Goal: Transaction & Acquisition: Purchase product/service

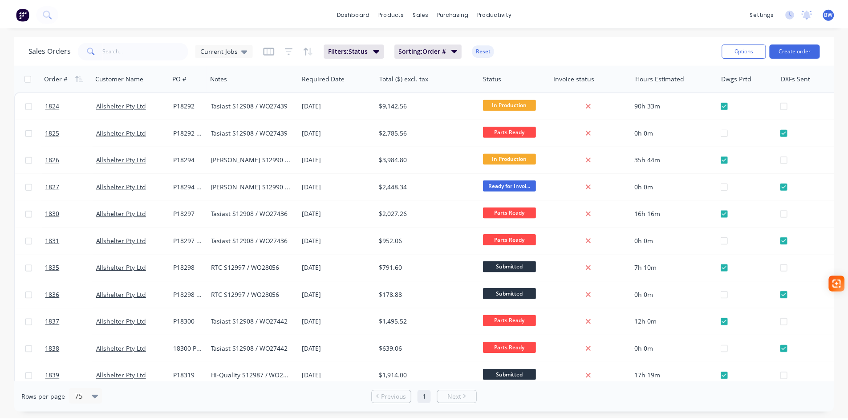
scroll to position [178, 0]
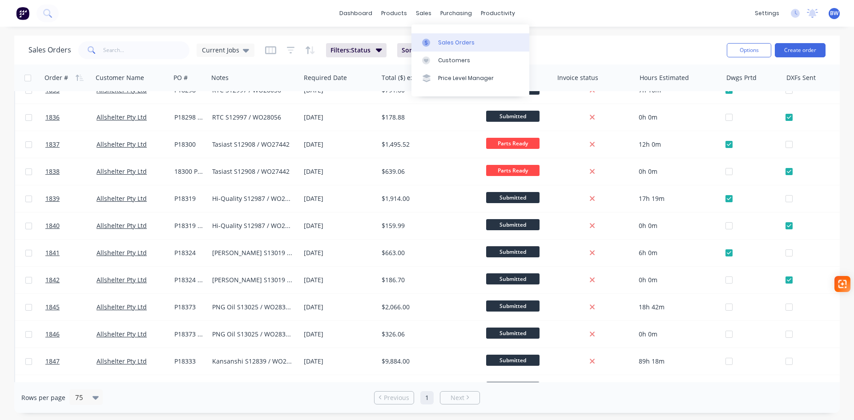
click at [442, 38] on link "Sales Orders" at bounding box center [471, 42] width 118 height 18
click at [801, 49] on button "Create order" at bounding box center [800, 50] width 51 height 14
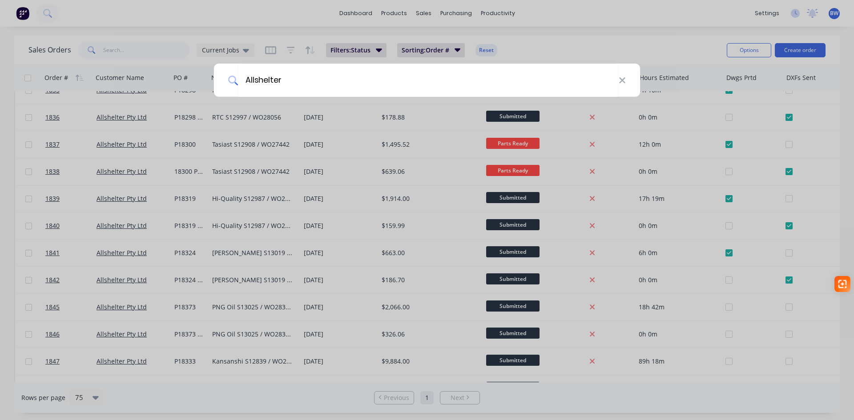
type input "Allshelter"
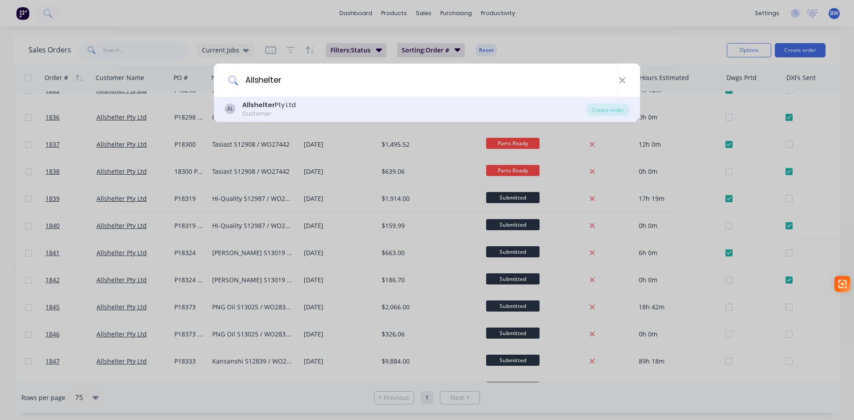
click at [273, 102] on div "Allshelter Pty Ltd" at bounding box center [268, 105] width 53 height 9
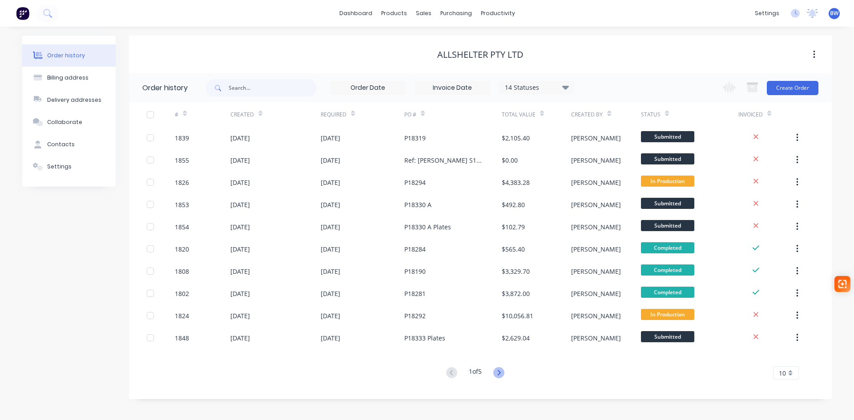
click at [503, 373] on icon at bounding box center [498, 373] width 11 height 11
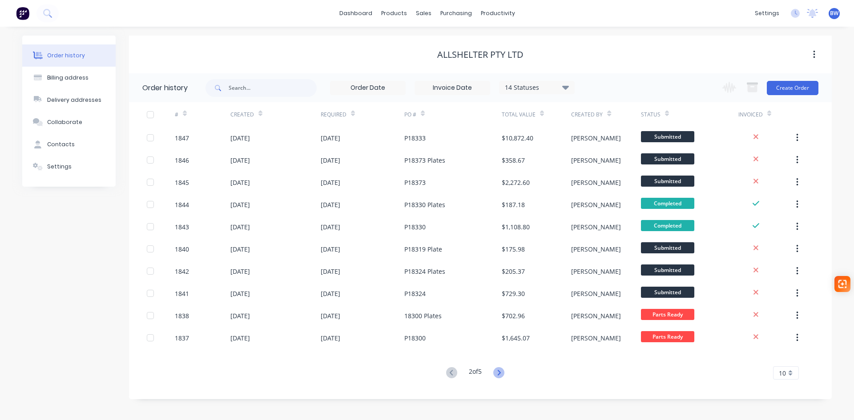
click at [503, 376] on icon at bounding box center [498, 373] width 11 height 11
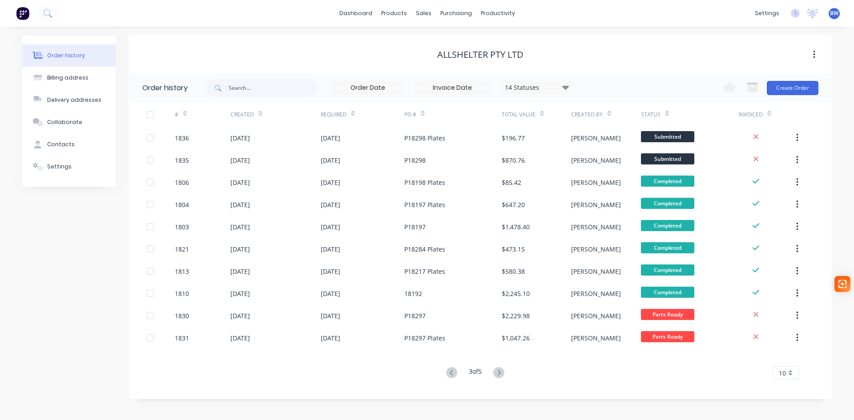
click at [503, 376] on icon at bounding box center [498, 373] width 11 height 11
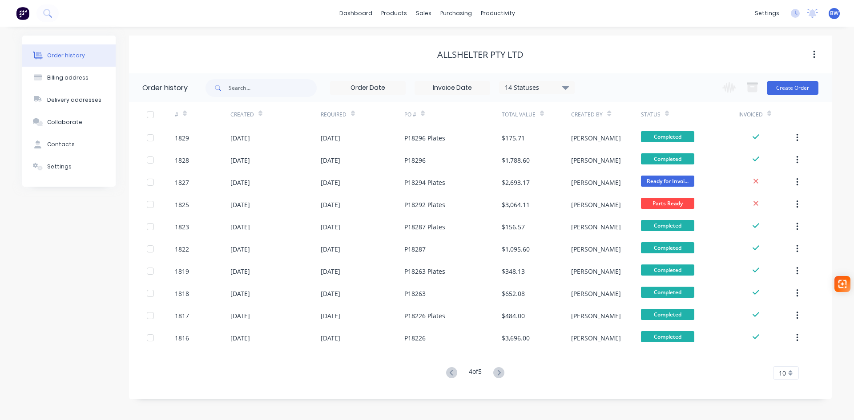
click at [503, 376] on icon at bounding box center [498, 373] width 11 height 11
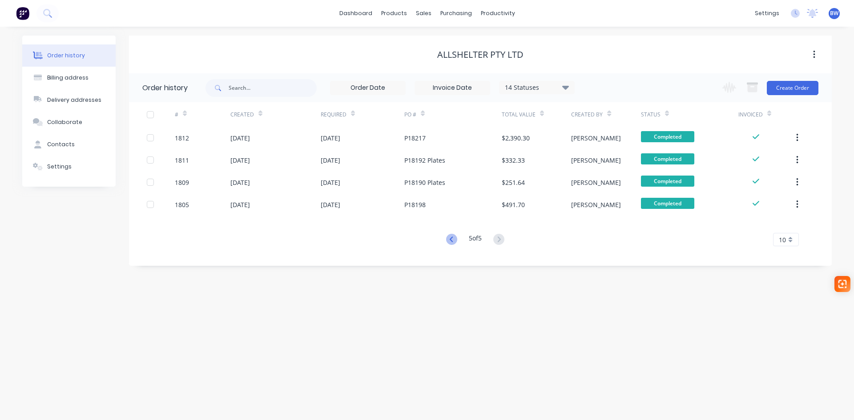
click at [446, 237] on icon at bounding box center [451, 239] width 11 height 11
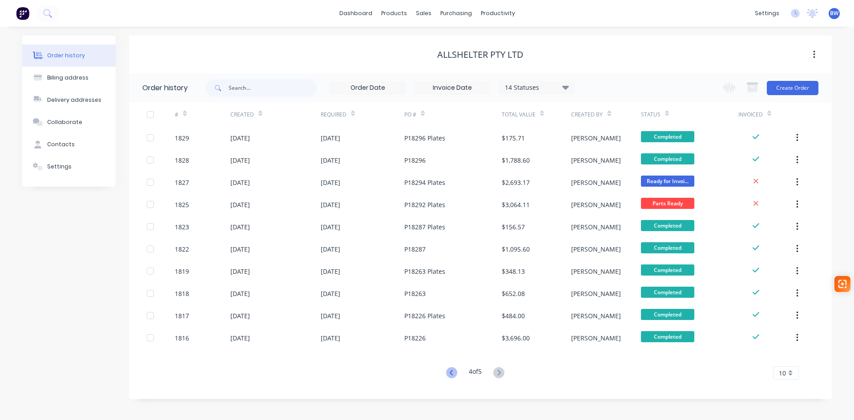
click at [450, 371] on icon at bounding box center [450, 372] width 3 height 5
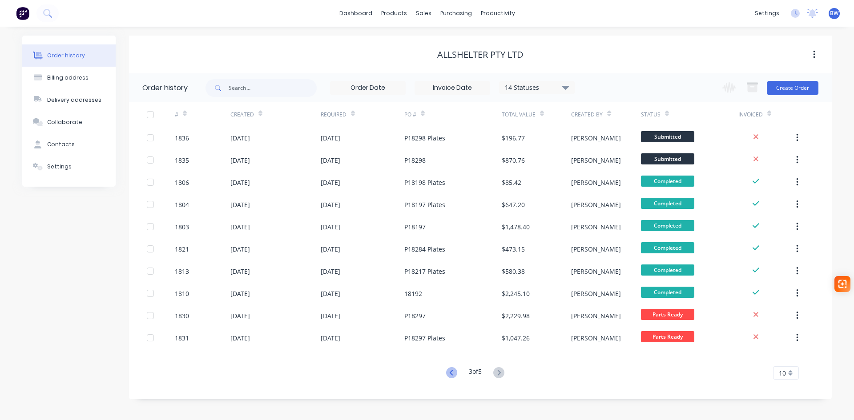
click at [450, 370] on icon at bounding box center [451, 373] width 11 height 11
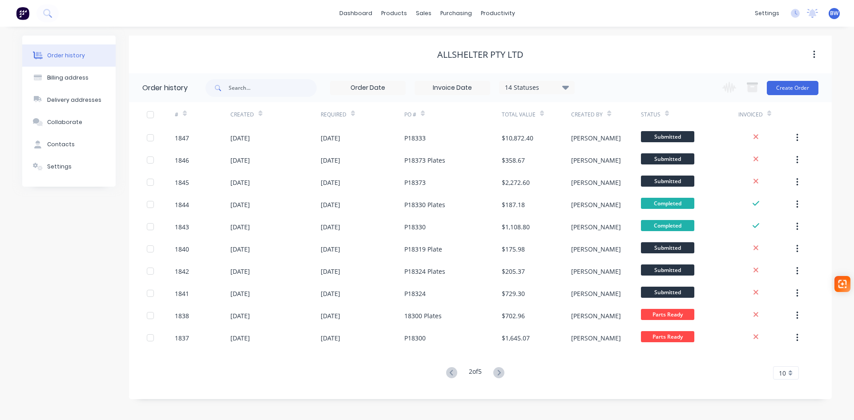
click at [450, 370] on icon at bounding box center [451, 373] width 11 height 11
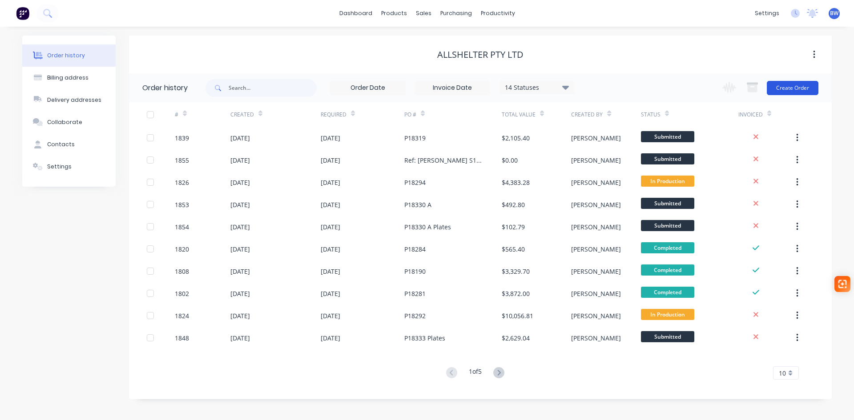
click at [787, 93] on button "Create Order" at bounding box center [793, 88] width 52 height 14
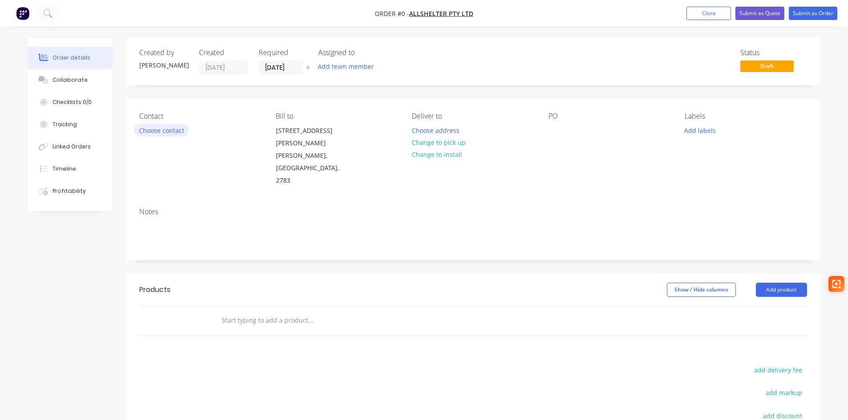
click at [165, 129] on button "Choose contact" at bounding box center [161, 130] width 55 height 12
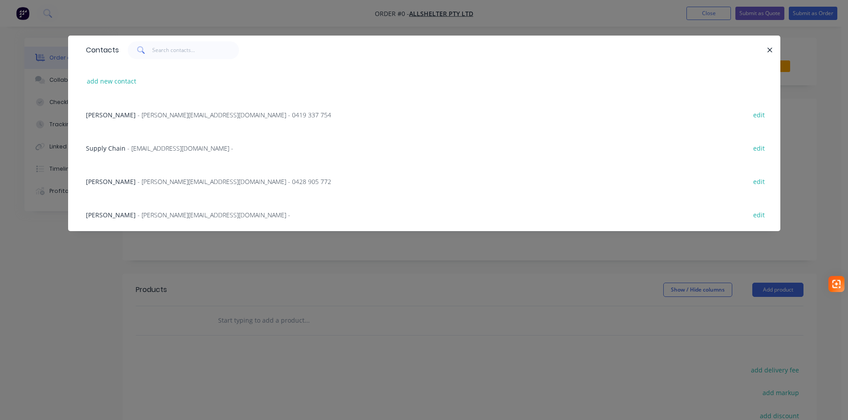
click at [177, 111] on span "- [PERSON_NAME][EMAIL_ADDRESS][DOMAIN_NAME] - 0419 337 754" at bounding box center [234, 115] width 194 height 8
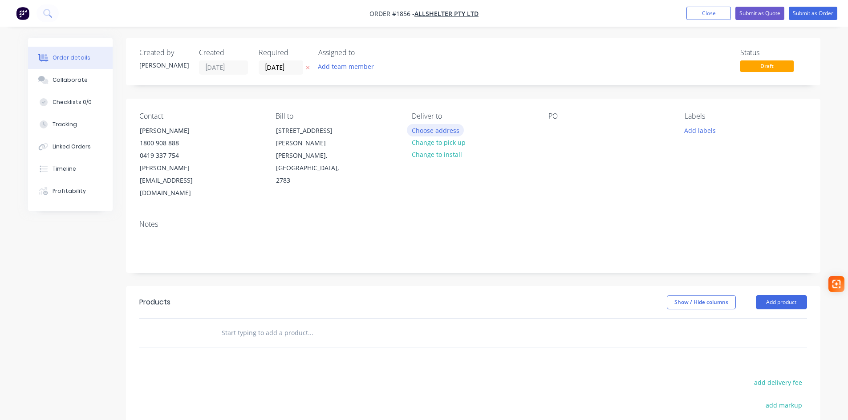
click at [427, 129] on button "Choose address" at bounding box center [435, 130] width 57 height 12
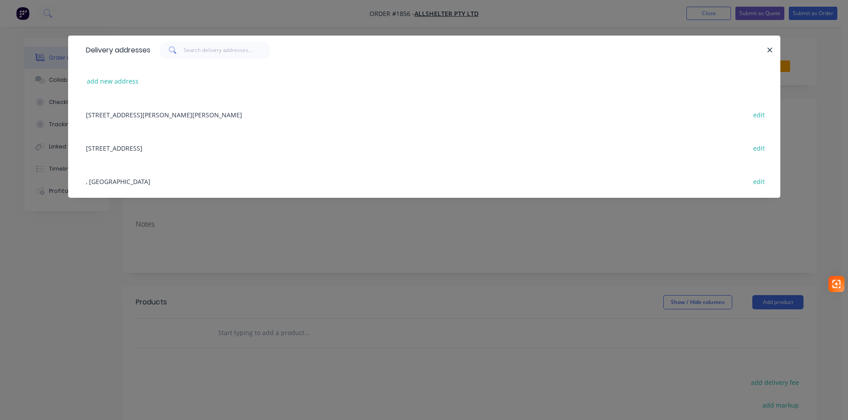
click at [122, 146] on div "[STREET_ADDRESS] edit" at bounding box center [423, 147] width 685 height 33
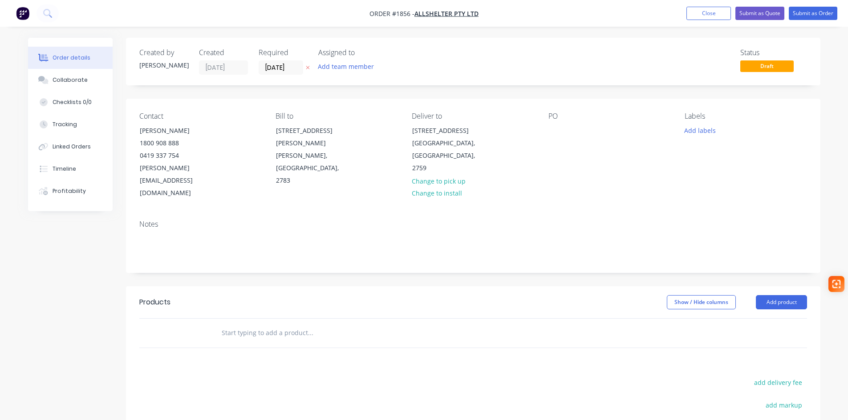
click at [545, 134] on div "Contact [PERSON_NAME] [PHONE_NUMBER] [PERSON_NAME][EMAIL_ADDRESS][DOMAIN_NAME] …" at bounding box center [473, 156] width 694 height 114
click at [554, 130] on div at bounding box center [555, 130] width 14 height 13
click at [578, 130] on div "18384" at bounding box center [564, 130] width 32 height 13
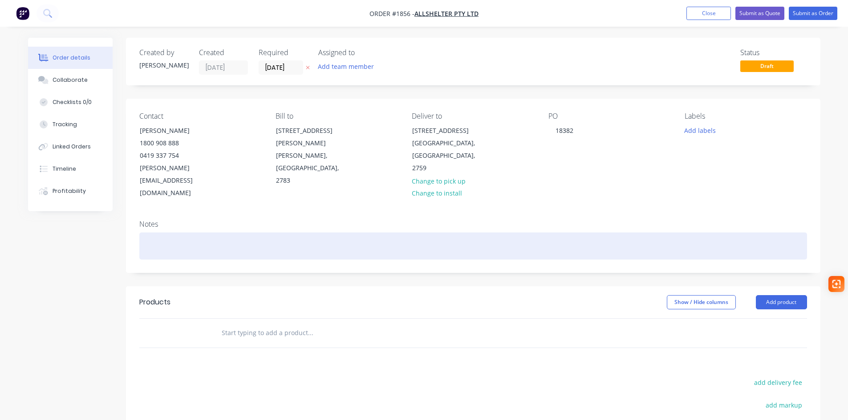
click at [154, 233] on div at bounding box center [472, 246] width 667 height 27
click at [147, 233] on div "S13055 WO28869" at bounding box center [472, 246] width 667 height 27
click at [254, 233] on div "Crushing Services S13055 WO28869" at bounding box center [472, 246] width 667 height 27
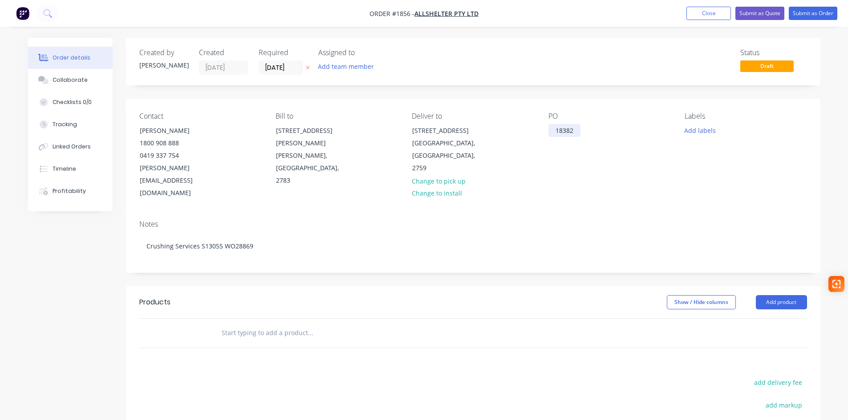
click at [556, 132] on div "18382" at bounding box center [564, 130] width 32 height 13
click at [597, 147] on div "PO P18382" at bounding box center [609, 156] width 122 height 88
click at [703, 16] on button "Close" at bounding box center [708, 13] width 44 height 13
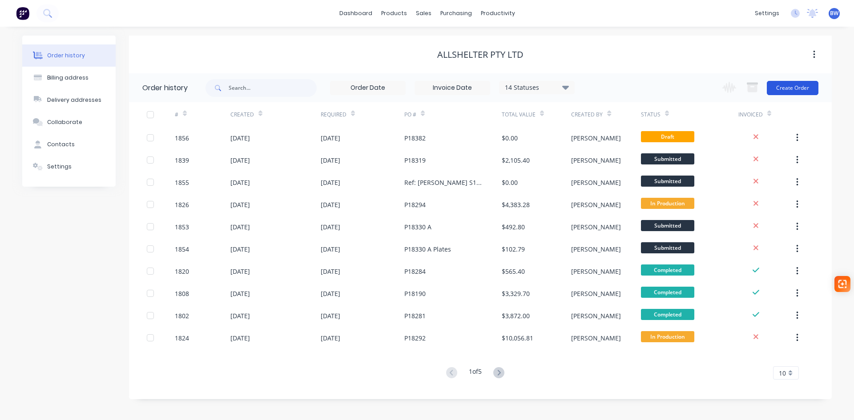
click at [795, 91] on button "Create Order" at bounding box center [793, 88] width 52 height 14
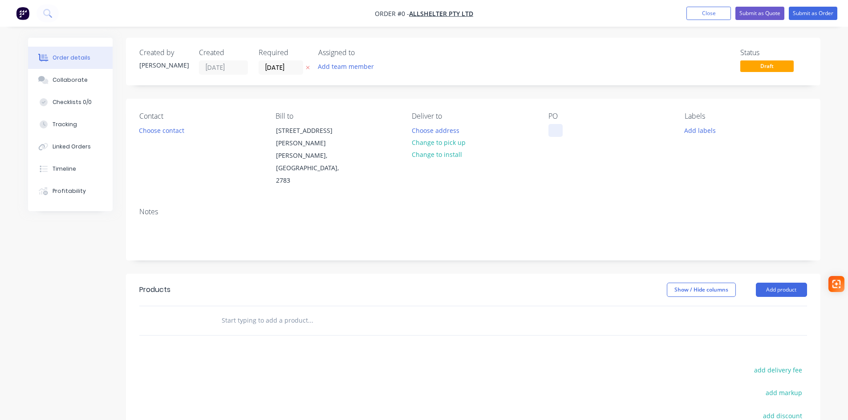
click at [555, 135] on div at bounding box center [555, 130] width 14 height 13
click at [586, 170] on div "Order details Collaborate Checklists 0/0 Tracking Linked Orders Timeline Profit…" at bounding box center [424, 300] width 810 height 525
click at [698, 10] on button "Close" at bounding box center [708, 13] width 44 height 13
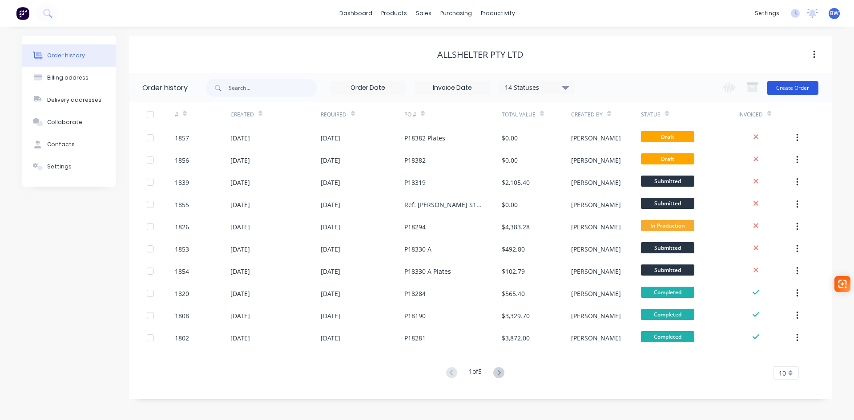
click at [791, 86] on button "Create Order" at bounding box center [793, 88] width 52 height 14
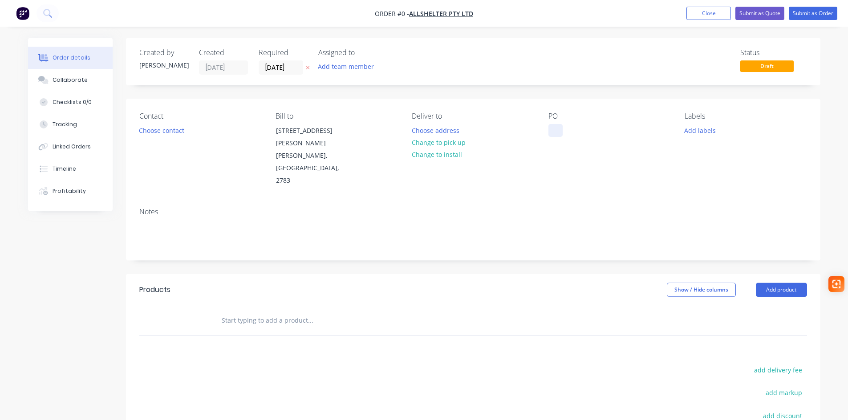
click at [552, 126] on div at bounding box center [555, 130] width 14 height 13
click at [569, 178] on div "Order details Collaborate Checklists 0/0 Tracking Linked Orders Timeline Profit…" at bounding box center [424, 300] width 810 height 525
click at [167, 131] on button "Choose contact" at bounding box center [161, 130] width 55 height 12
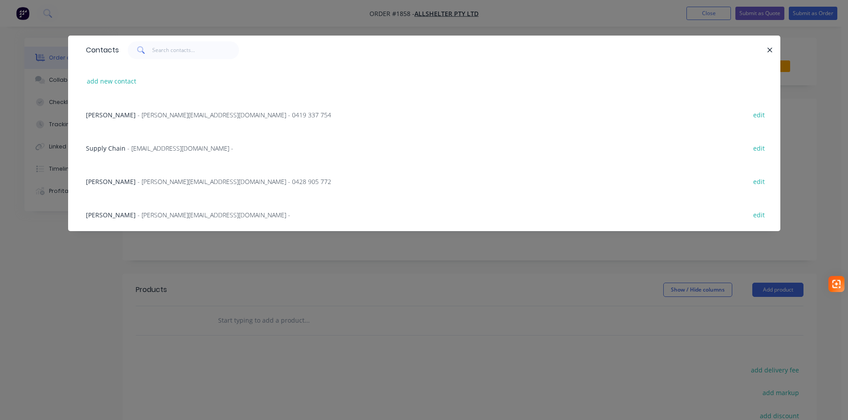
drag, startPoint x: 181, startPoint y: 114, endPoint x: 206, endPoint y: 119, distance: 25.8
click at [182, 114] on span "- [PERSON_NAME][EMAIL_ADDRESS][DOMAIN_NAME] - 0419 337 754" at bounding box center [234, 115] width 194 height 8
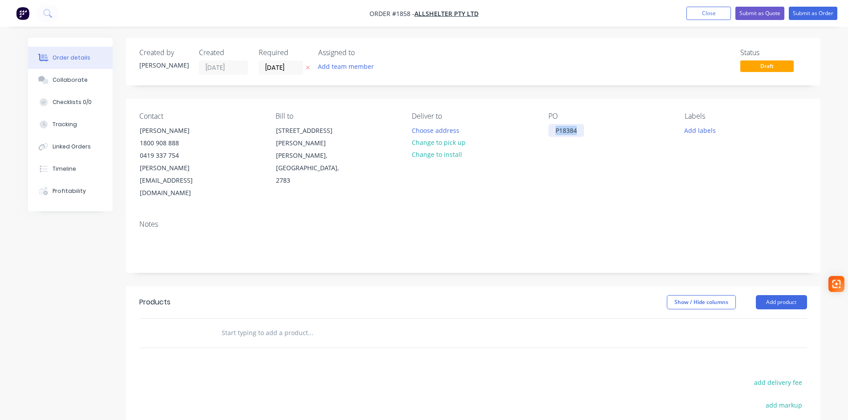
drag, startPoint x: 578, startPoint y: 129, endPoint x: 550, endPoint y: 133, distance: 28.3
click at [550, 133] on div "P18384" at bounding box center [566, 130] width 36 height 13
copy div "P18384"
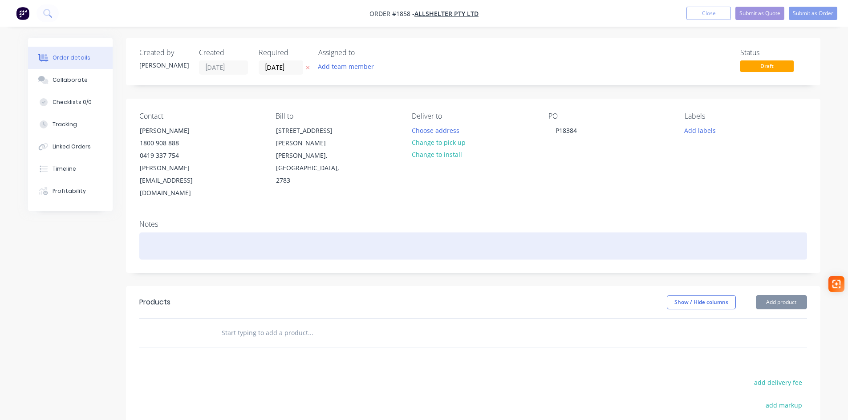
click at [164, 233] on div at bounding box center [472, 246] width 667 height 27
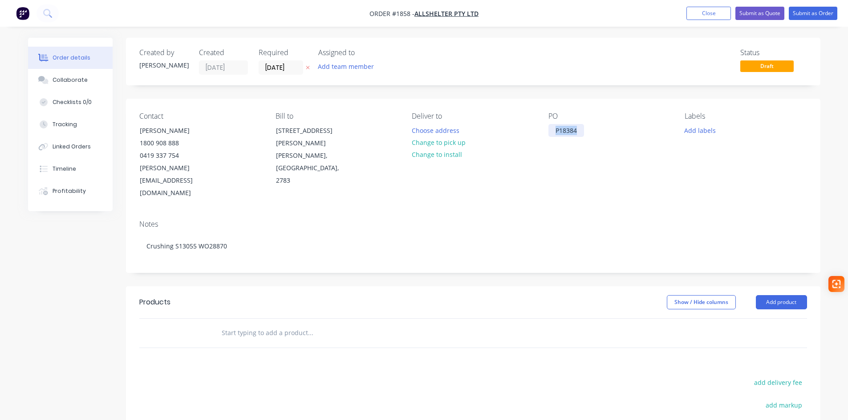
drag, startPoint x: 576, startPoint y: 132, endPoint x: 553, endPoint y: 135, distance: 22.4
click at [553, 135] on div "P18384" at bounding box center [566, 130] width 36 height 13
copy div "P18384"
click at [630, 51] on div "Status Draft" at bounding box center [607, 61] width 400 height 26
click at [695, 16] on button "Close" at bounding box center [708, 13] width 44 height 13
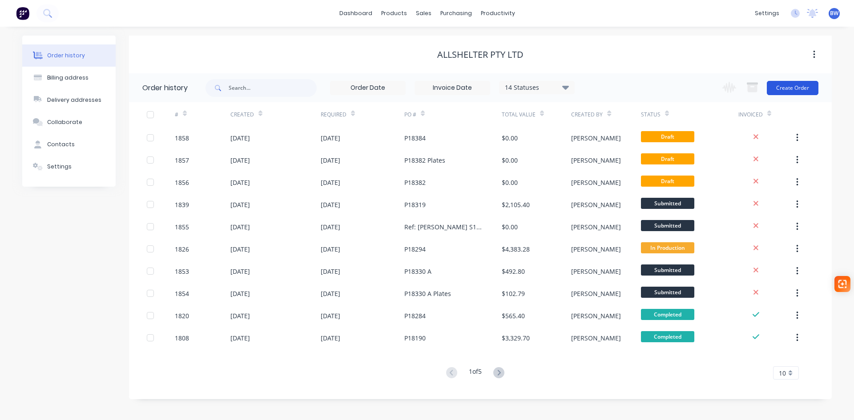
click at [803, 89] on button "Create Order" at bounding box center [793, 88] width 52 height 14
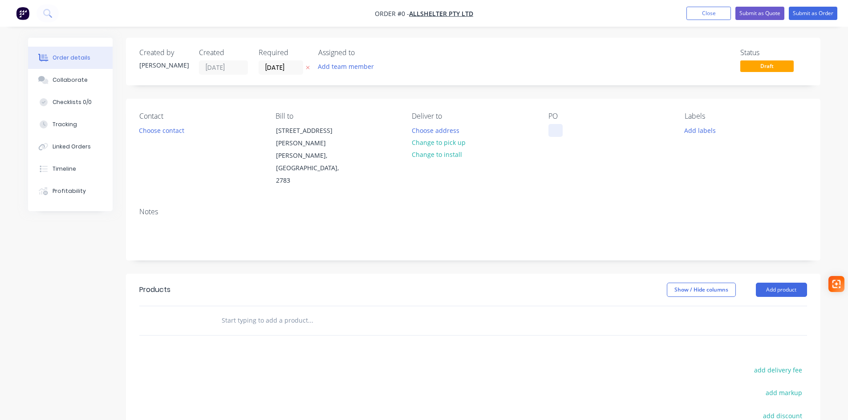
click at [550, 128] on div at bounding box center [555, 130] width 14 height 13
paste div
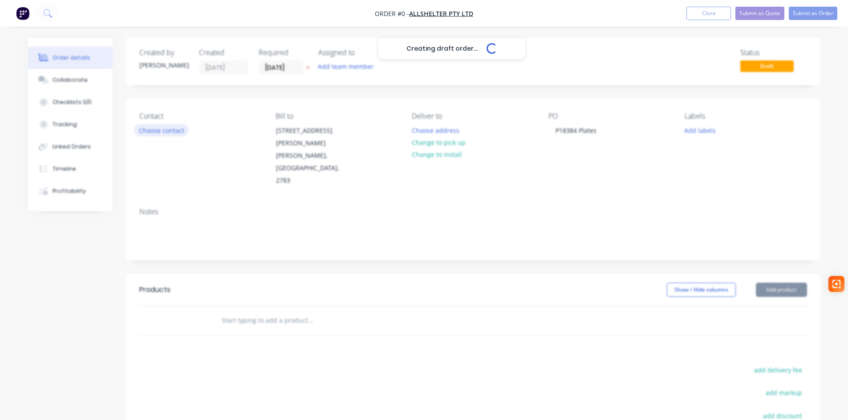
click at [167, 129] on div "Creating draft order... Loading... Order details Collaborate Checklists 0/0 Tra…" at bounding box center [424, 300] width 810 height 525
click at [164, 134] on button "Choose contact" at bounding box center [161, 130] width 55 height 12
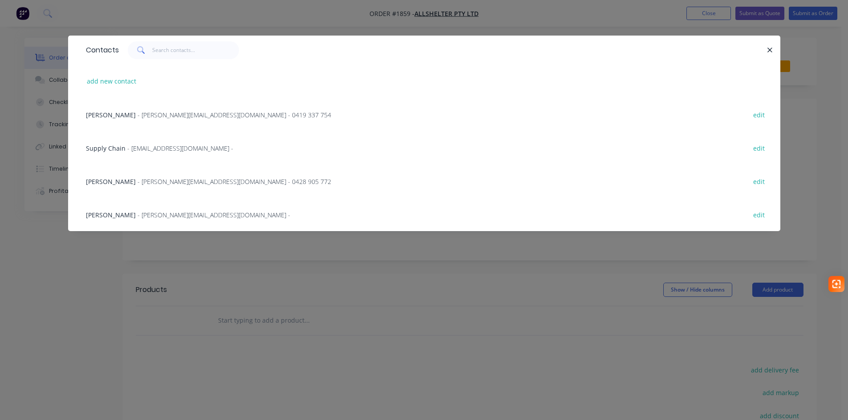
click at [162, 119] on div "[PERSON_NAME] - [PERSON_NAME][EMAIL_ADDRESS][DOMAIN_NAME] - 0419 337 754" at bounding box center [208, 114] width 245 height 9
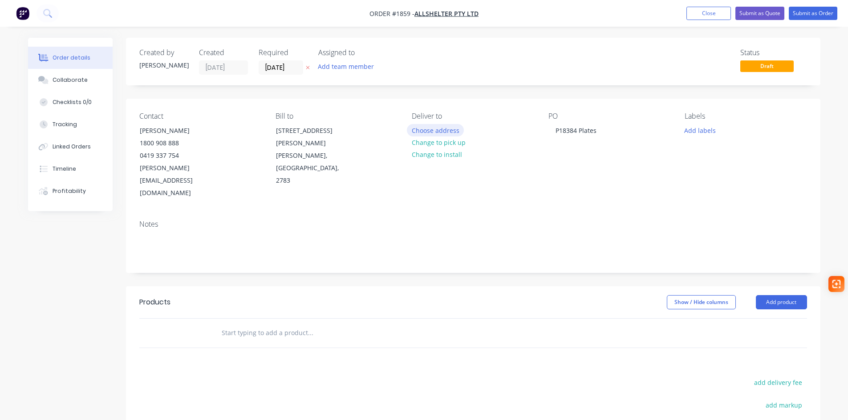
click at [424, 133] on button "Choose address" at bounding box center [435, 130] width 57 height 12
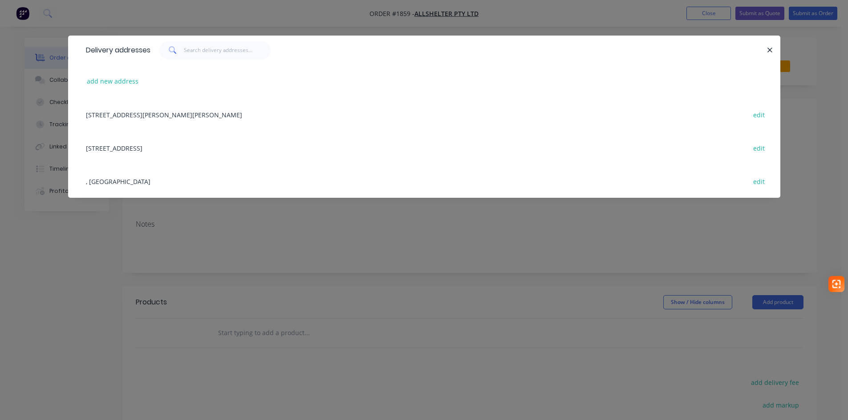
click at [168, 144] on div "[STREET_ADDRESS] edit" at bounding box center [423, 147] width 685 height 33
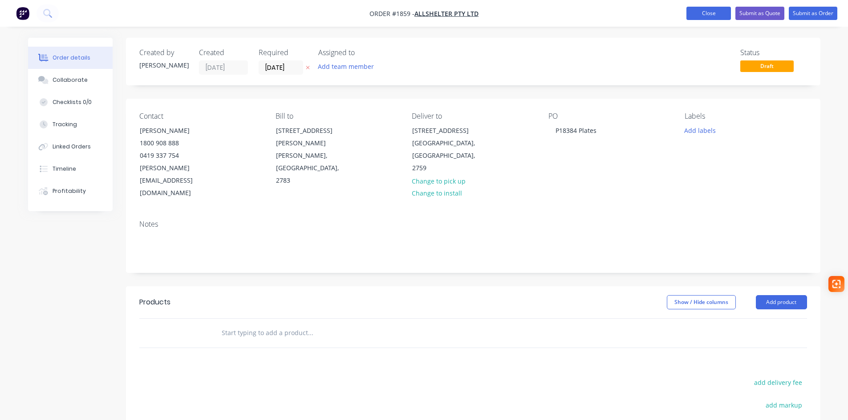
click at [704, 15] on button "Close" at bounding box center [708, 13] width 44 height 13
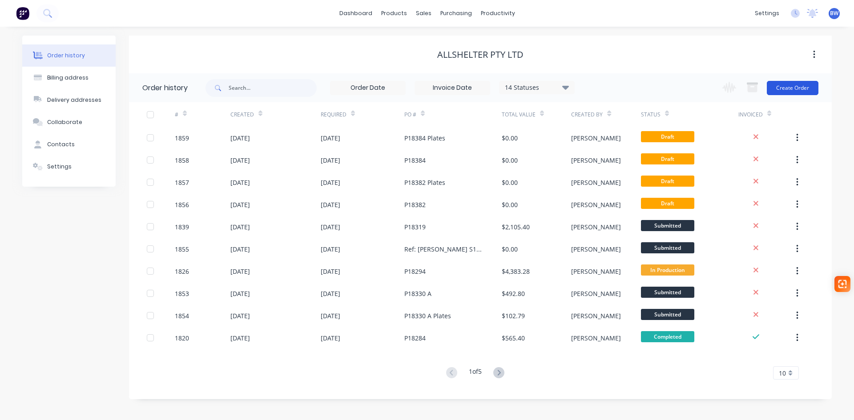
click at [800, 86] on button "Create Order" at bounding box center [793, 88] width 52 height 14
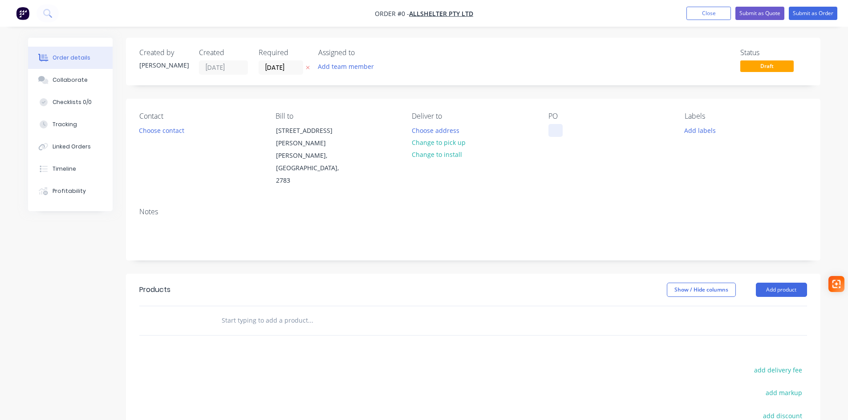
click at [556, 130] on div at bounding box center [555, 130] width 14 height 13
click at [566, 132] on div "Ref; [PERSON_NAME]" at bounding box center [586, 130] width 77 height 13
click at [580, 131] on div "Ref: [PERSON_NAME]" at bounding box center [586, 130] width 77 height 13
click at [583, 133] on div "Ref: [PERSON_NAME]" at bounding box center [586, 130] width 77 height 13
click at [578, 132] on div "Ref: [PERSON_NAME]" at bounding box center [586, 130] width 77 height 13
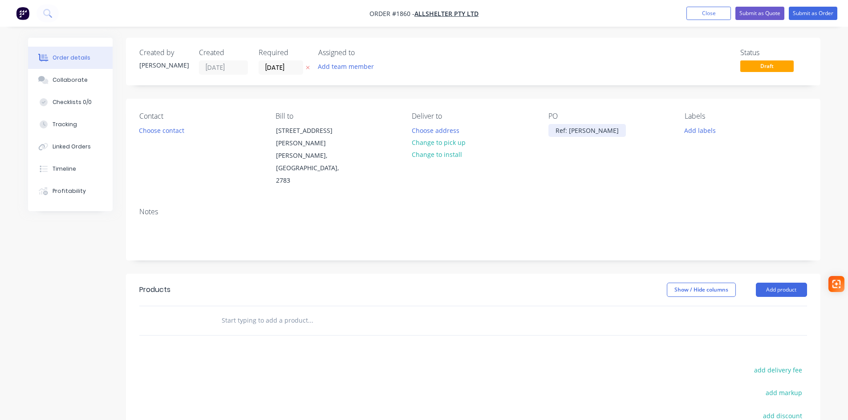
click at [578, 132] on div "Ref: [PERSON_NAME]" at bounding box center [586, 130] width 77 height 13
click at [593, 133] on div "Ref: [PERSON_NAME]" at bounding box center [586, 130] width 77 height 13
click at [580, 208] on div "Notes" at bounding box center [472, 212] width 667 height 8
click at [173, 131] on button "Choose contact" at bounding box center [161, 130] width 55 height 12
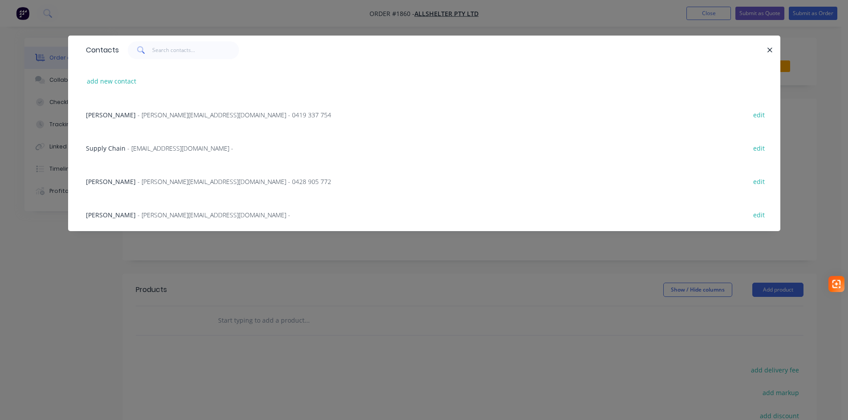
click at [161, 181] on span "- [PERSON_NAME][EMAIL_ADDRESS][DOMAIN_NAME] - 0428 905 772" at bounding box center [234, 182] width 194 height 8
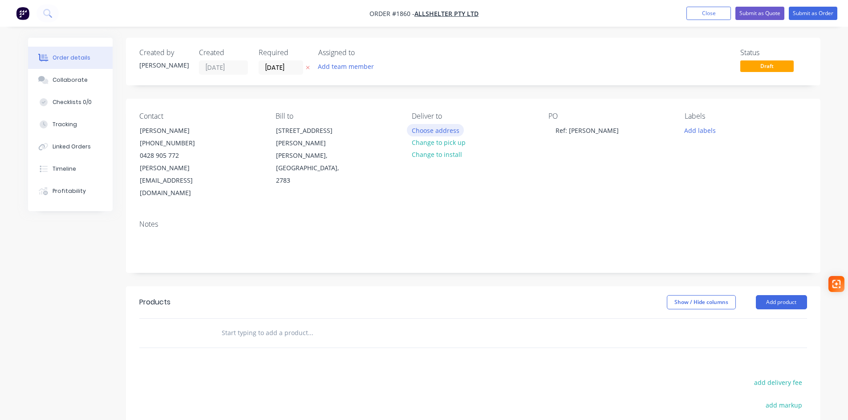
click at [430, 130] on button "Choose address" at bounding box center [435, 130] width 57 height 12
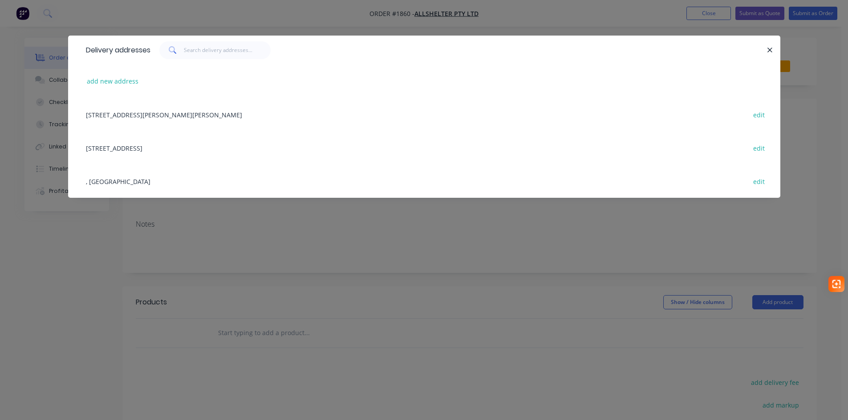
click at [120, 151] on div "[STREET_ADDRESS] edit" at bounding box center [423, 147] width 685 height 33
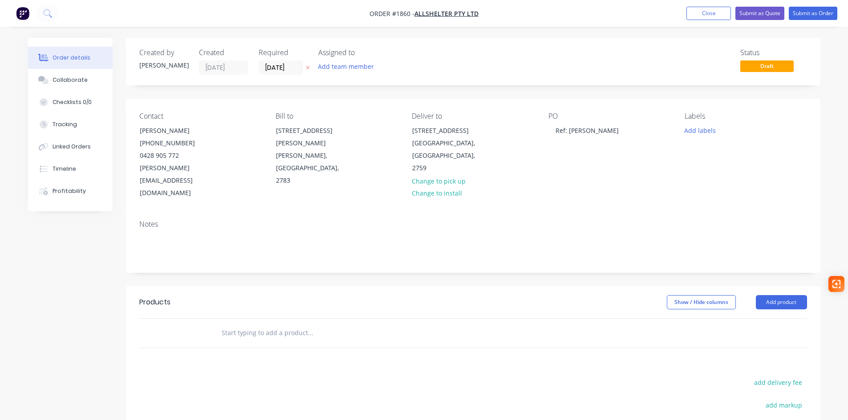
click at [239, 324] on input "text" at bounding box center [310, 333] width 178 height 18
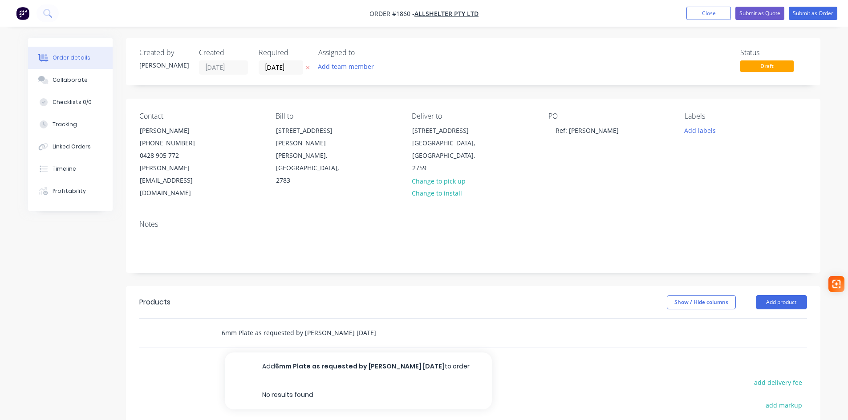
type input "6mm Plate as requested by [PERSON_NAME] [DATE]"
click at [164, 319] on div at bounding box center [183, 333] width 53 height 29
click at [395, 324] on input "6mm Plate as requested by [PERSON_NAME] [DATE]" at bounding box center [310, 333] width 178 height 18
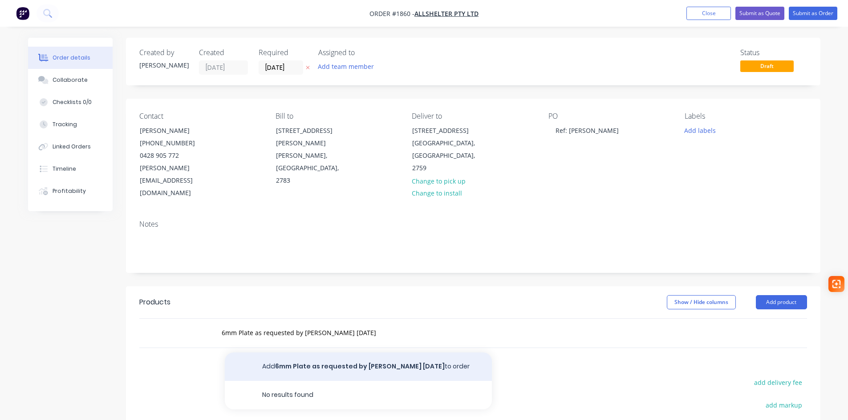
click at [392, 353] on button "Add 6mm Plate as requested by [PERSON_NAME] [DATE] to order" at bounding box center [358, 367] width 267 height 28
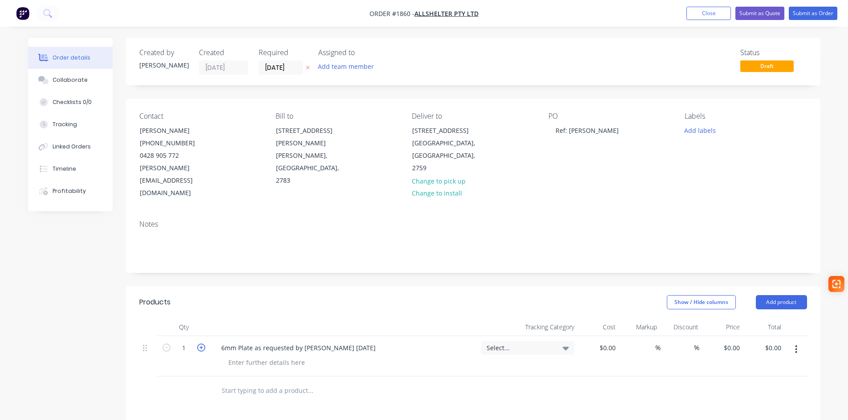
click at [202, 344] on icon "button" at bounding box center [201, 348] width 8 height 8
click at [201, 344] on icon "button" at bounding box center [201, 348] width 8 height 8
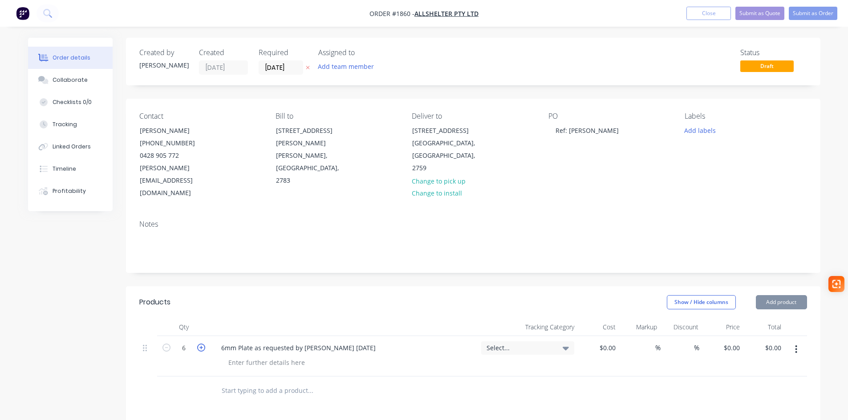
click at [201, 344] on icon "button" at bounding box center [201, 348] width 8 height 8
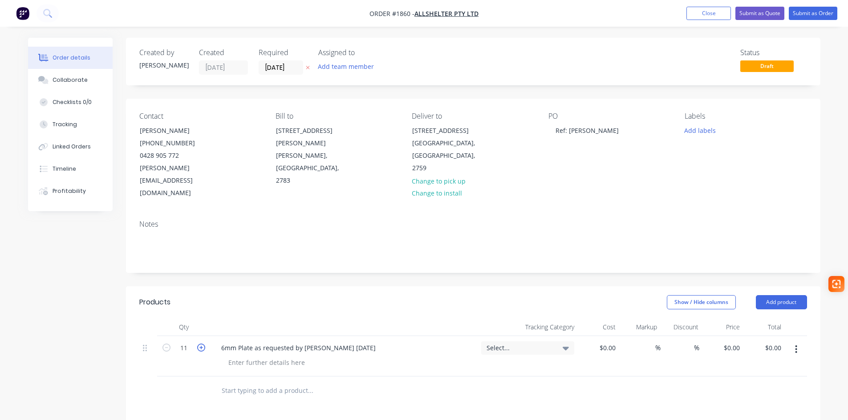
click at [201, 344] on icon "button" at bounding box center [201, 348] width 8 height 8
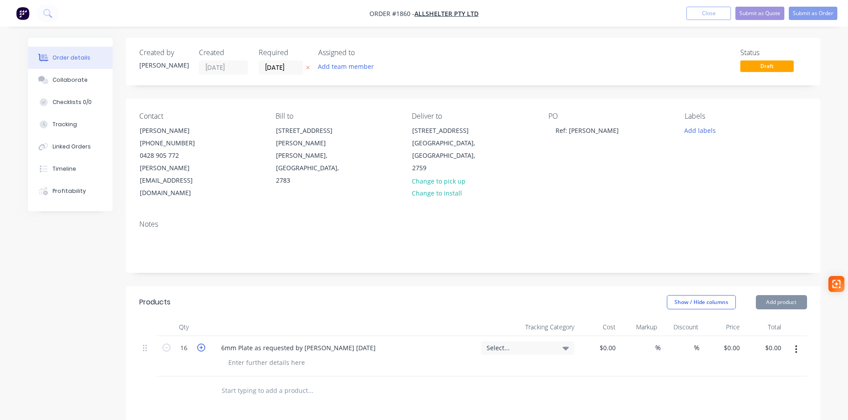
click at [201, 344] on icon "button" at bounding box center [201, 348] width 8 height 8
type input "20"
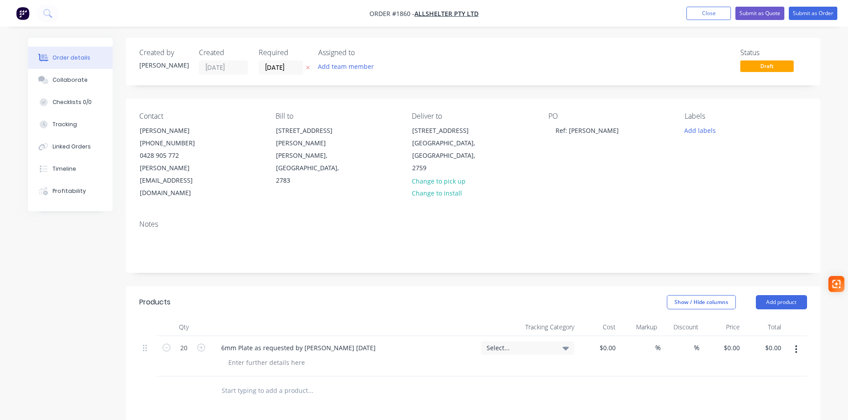
click at [562, 343] on icon at bounding box center [565, 348] width 6 height 10
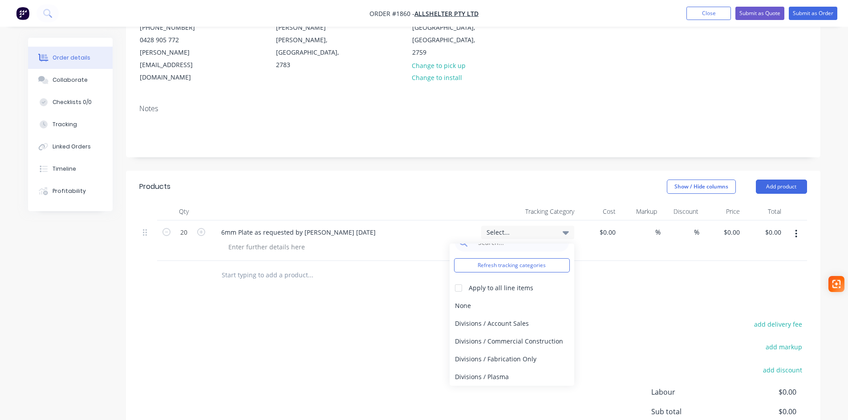
scroll to position [133, 0]
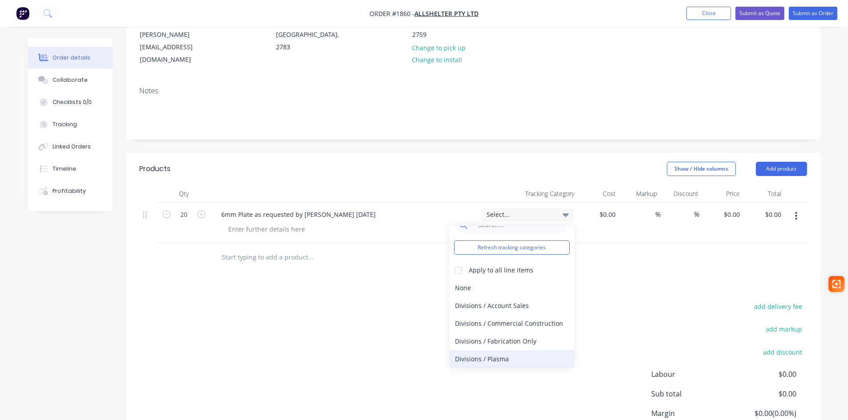
click at [490, 351] on div "Divisions / Plasma" at bounding box center [511, 360] width 125 height 18
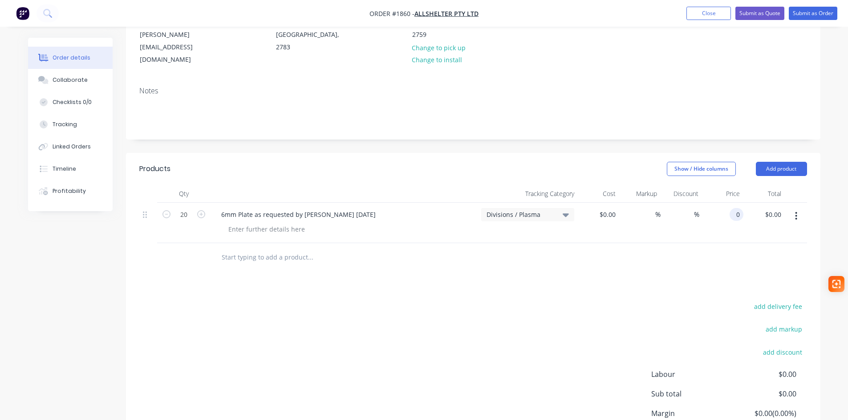
click at [739, 208] on input "0" at bounding box center [738, 214] width 10 height 13
click at [734, 208] on input "0" at bounding box center [738, 214] width 10 height 13
click at [735, 208] on input "0" at bounding box center [738, 214] width 10 height 13
click at [739, 208] on input "0" at bounding box center [738, 214] width 10 height 13
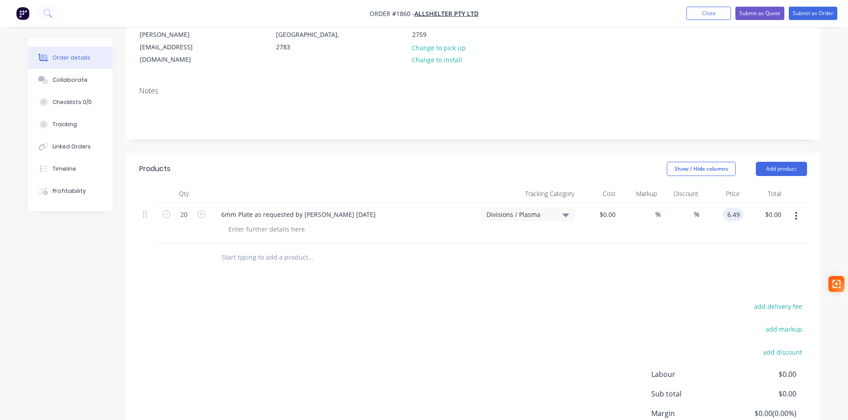
type input "$6.49"
type input "$129.80"
click at [505, 301] on div "add delivery fee add markup add discount Labour $0.00 Sub total $129.80 Margin …" at bounding box center [472, 387] width 667 height 172
click at [825, 14] on button "Submit as Order" at bounding box center [812, 13] width 48 height 13
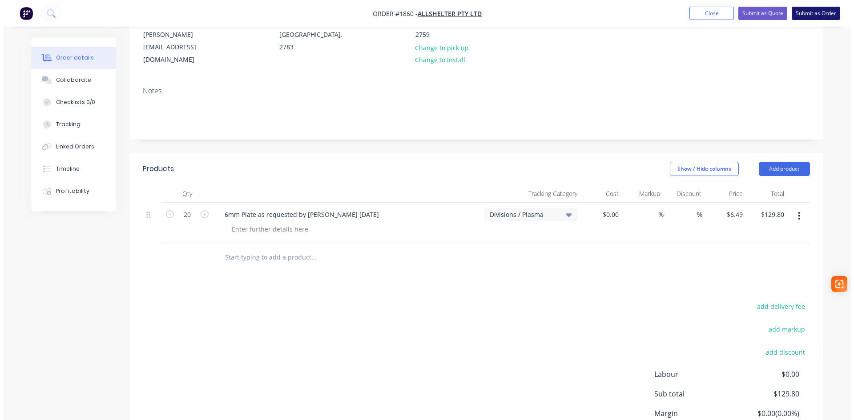
scroll to position [0, 0]
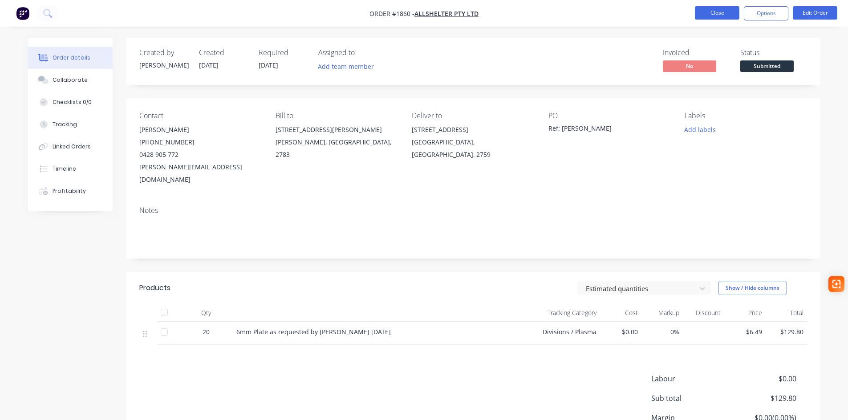
click at [706, 12] on button "Close" at bounding box center [717, 12] width 44 height 13
